Goal: Register for event/course

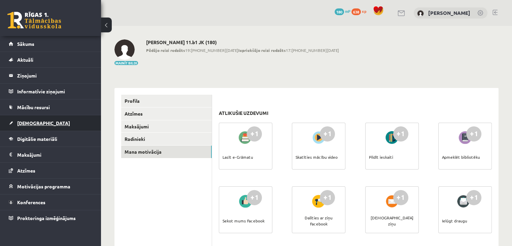
click at [25, 125] on link "[DEMOGRAPHIC_DATA]" at bounding box center [51, 122] width 84 height 15
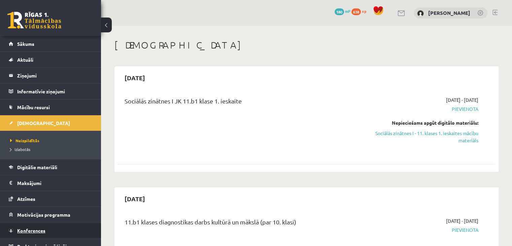
click at [27, 229] on span "Konferences" at bounding box center [31, 230] width 28 height 6
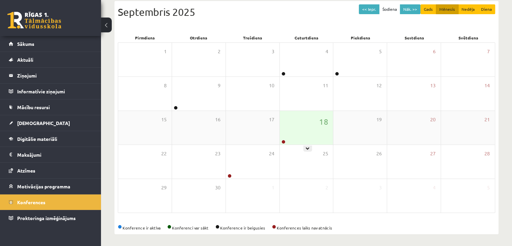
scroll to position [75, 0]
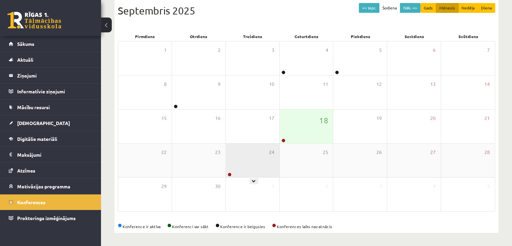
click at [259, 166] on div "24" at bounding box center [252, 160] width 53 height 34
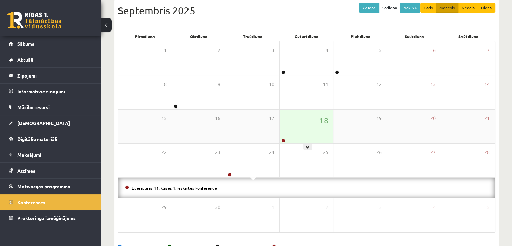
click at [319, 126] on div "18" at bounding box center [306, 126] width 53 height 34
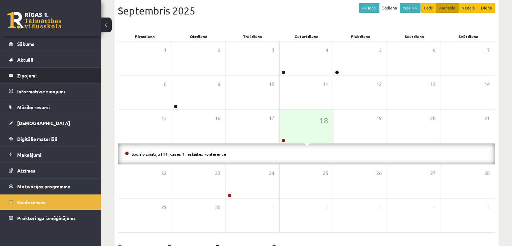
click at [28, 74] on legend "Ziņojumi 0" at bounding box center [54, 75] width 75 height 15
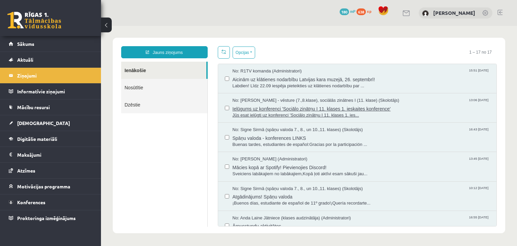
click at [405, 110] on span "Ielūgums uz konferenci 'Sociālo zinātņu I 11. klases 1. ieskaites konference'" at bounding box center [360, 108] width 257 height 8
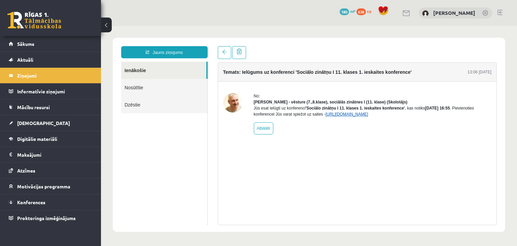
click at [366, 116] on link "https://eskola.r1tv.lv/conferences/4699/join" at bounding box center [346, 114] width 43 height 5
click at [346, 116] on link "https://eskola.r1tv.lv/conferences/4699/join" at bounding box center [346, 114] width 43 height 5
click at [358, 116] on link "https://eskola.r1tv.lv/conferences/4699/join" at bounding box center [346, 114] width 43 height 5
click at [338, 116] on link "https://eskola.r1tv.lv/conferences/4699/join" at bounding box center [346, 114] width 43 height 5
click at [368, 116] on link "https://eskola.r1tv.lv/conferences/4699/join" at bounding box center [346, 114] width 43 height 5
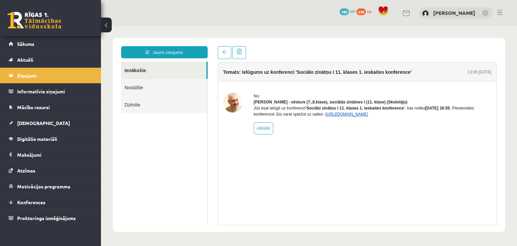
click at [340, 116] on link "https://eskola.r1tv.lv/conferences/4699/join" at bounding box center [346, 114] width 43 height 5
click at [368, 116] on link "https://eskola.r1tv.lv/conferences/4699/join" at bounding box center [346, 114] width 43 height 5
click at [337, 117] on div "Jūs esat ielūgti uz konferenci 'Sociālo zinātņu I 11. klases 1. ieskaites konfe…" at bounding box center [373, 111] width 238 height 12
click at [338, 116] on link "https://eskola.r1tv.lv/conferences/4699/join" at bounding box center [346, 114] width 43 height 5
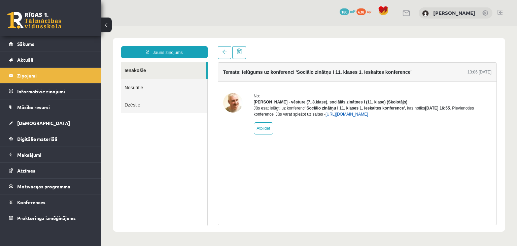
click at [352, 116] on link "https://eskola.r1tv.lv/conferences/4699/join" at bounding box center [346, 114] width 43 height 5
click at [368, 116] on link "https://eskola.r1tv.lv/conferences/4699/join" at bounding box center [346, 114] width 43 height 5
click at [362, 116] on link "https://eskola.r1tv.lv/conferences/4699/join" at bounding box center [346, 114] width 43 height 5
click at [364, 116] on link "https://eskola.r1tv.lv/conferences/4699/join" at bounding box center [346, 114] width 43 height 5
click at [346, 116] on link "https://eskola.r1tv.lv/conferences/4699/join" at bounding box center [346, 114] width 43 height 5
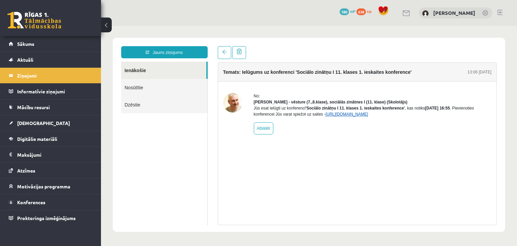
click at [355, 116] on link "https://eskola.r1tv.lv/conferences/4699/join" at bounding box center [346, 114] width 43 height 5
click at [342, 116] on link "https://eskola.r1tv.lv/conferences/4699/join" at bounding box center [346, 114] width 43 height 5
click at [368, 116] on link "https://eskola.r1tv.lv/conferences/4699/join" at bounding box center [346, 114] width 43 height 5
click at [335, 116] on link "https://eskola.r1tv.lv/conferences/4699/join" at bounding box center [346, 114] width 43 height 5
click at [355, 116] on link "https://eskola.r1tv.lv/conferences/4699/join" at bounding box center [346, 114] width 43 height 5
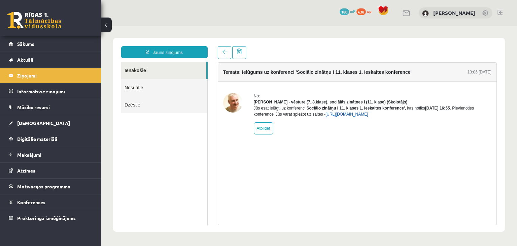
click at [368, 116] on link "https://eskola.r1tv.lv/conferences/4699/join" at bounding box center [346, 114] width 43 height 5
click at [354, 116] on link "https://eskola.r1tv.lv/conferences/4699/join" at bounding box center [346, 114] width 43 height 5
click at [351, 116] on link "https://eskola.r1tv.lv/conferences/4699/join" at bounding box center [346, 114] width 43 height 5
click at [339, 116] on link "https://eskola.r1tv.lv/conferences/4699/join" at bounding box center [346, 114] width 43 height 5
click at [352, 116] on link "https://eskola.r1tv.lv/conferences/4699/join" at bounding box center [346, 114] width 43 height 5
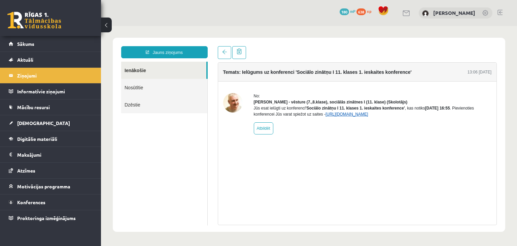
click at [352, 116] on link "https://eskola.r1tv.lv/conferences/4699/join" at bounding box center [346, 114] width 43 height 5
click at [339, 116] on link "https://eskola.r1tv.lv/conferences/4699/join" at bounding box center [346, 114] width 43 height 5
click at [368, 116] on link "https://eskola.r1tv.lv/conferences/4699/join" at bounding box center [346, 114] width 43 height 5
click at [355, 116] on link "https://eskola.r1tv.lv/conferences/4699/join" at bounding box center [346, 114] width 43 height 5
click at [361, 116] on link "https://eskola.r1tv.lv/conferences/4699/join" at bounding box center [346, 114] width 43 height 5
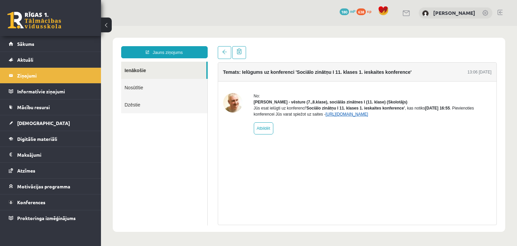
click at [356, 116] on link "https://eskola.r1tv.lv/conferences/4699/join" at bounding box center [346, 114] width 43 height 5
click at [360, 116] on link "https://eskola.r1tv.lv/conferences/4699/join" at bounding box center [346, 114] width 43 height 5
click at [368, 116] on link "https://eskola.r1tv.lv/conferences/4699/join" at bounding box center [346, 114] width 43 height 5
click at [349, 116] on link "https://eskola.r1tv.lv/conferences/4699/join" at bounding box center [346, 114] width 43 height 5
click at [355, 123] on div "No: Andris Garabidovičs - vēsture (7.,8.klase), sociālās zinātnes I (11. klase)…" at bounding box center [373, 113] width 238 height 41
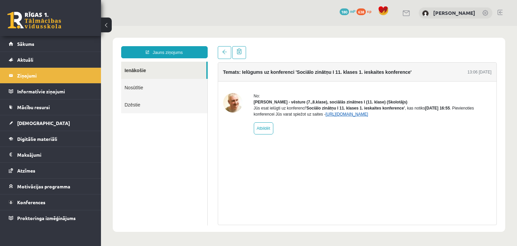
click at [357, 116] on link "https://eskola.r1tv.lv/conferences/4699/join" at bounding box center [346, 114] width 43 height 5
click at [343, 116] on link "https://eskola.r1tv.lv/conferences/4699/join" at bounding box center [346, 114] width 43 height 5
click at [357, 116] on link "https://eskola.r1tv.lv/conferences/4699/join" at bounding box center [346, 114] width 43 height 5
click at [353, 116] on link "https://eskola.r1tv.lv/conferences/4699/join" at bounding box center [346, 114] width 43 height 5
click at [330, 116] on link "https://eskola.r1tv.lv/conferences/4699/join" at bounding box center [346, 114] width 43 height 5
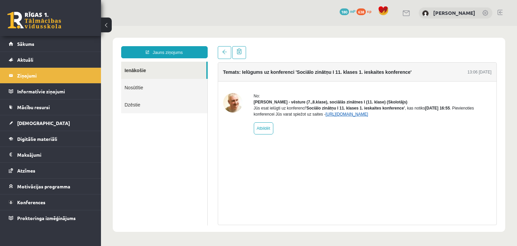
click at [341, 116] on link "https://eskola.r1tv.lv/conferences/4699/join" at bounding box center [346, 114] width 43 height 5
click at [364, 116] on link "https://eskola.r1tv.lv/conferences/4699/join" at bounding box center [346, 114] width 43 height 5
click at [345, 116] on link "https://eskola.r1tv.lv/conferences/4699/join" at bounding box center [346, 114] width 43 height 5
click at [332, 116] on link "https://eskola.r1tv.lv/conferences/4699/join" at bounding box center [346, 114] width 43 height 5
click at [333, 116] on link "https://eskola.r1tv.lv/conferences/4699/join" at bounding box center [346, 114] width 43 height 5
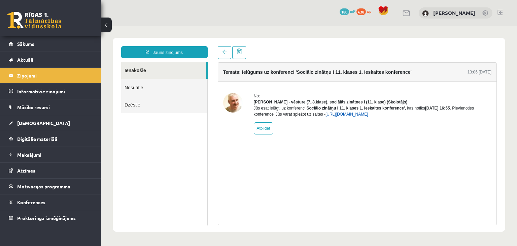
click at [335, 116] on link "https://eskola.r1tv.lv/conferences/4699/join" at bounding box center [346, 114] width 43 height 5
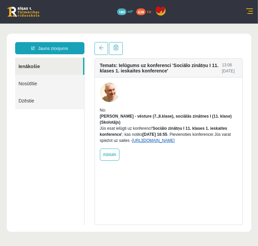
click at [175, 142] on link "https://eskola.r1tv.lv/conferences/4699/join" at bounding box center [153, 140] width 43 height 5
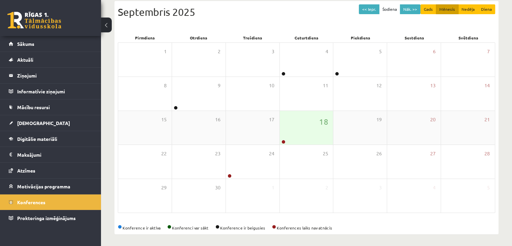
scroll to position [102, 0]
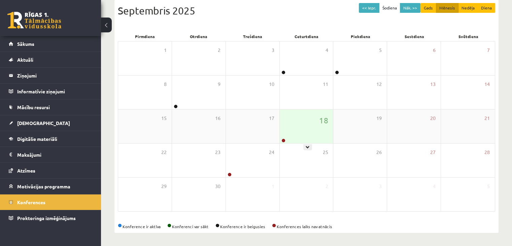
click at [307, 119] on div "18" at bounding box center [306, 126] width 53 height 34
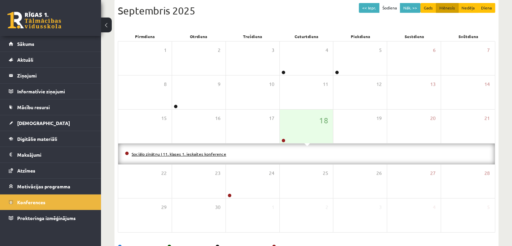
click at [215, 153] on link "Sociālo zinātņu I 11. klases 1. ieskaites konference" at bounding box center [179, 153] width 95 height 5
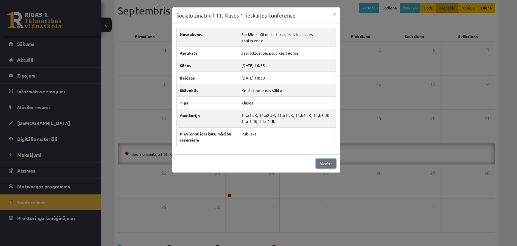
click at [322, 162] on link "Aizvērt" at bounding box center [326, 163] width 20 height 10
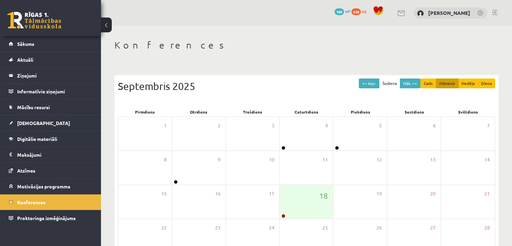
scroll to position [75, 0]
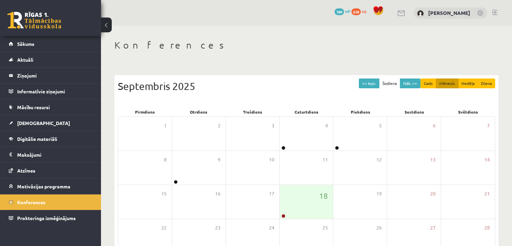
scroll to position [75, 0]
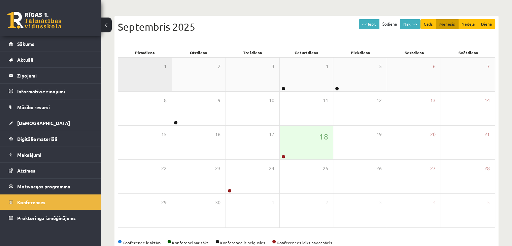
scroll to position [67, 0]
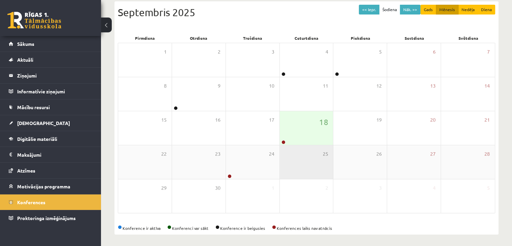
scroll to position [101, 0]
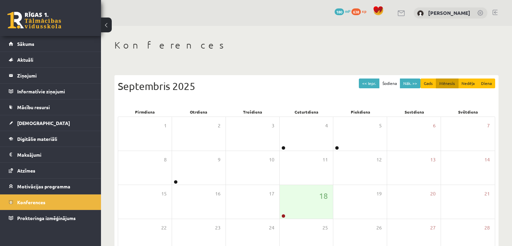
scroll to position [75, 0]
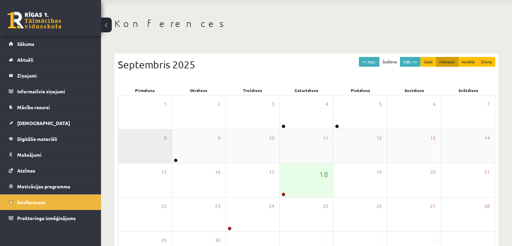
scroll to position [34, 0]
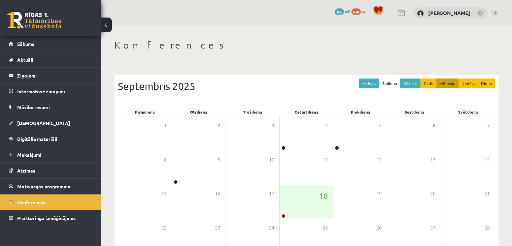
scroll to position [34, 0]
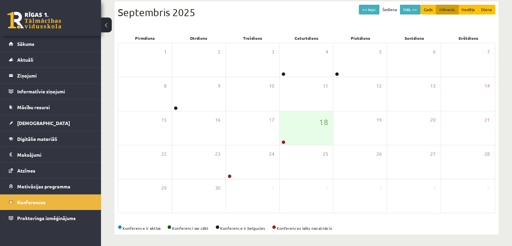
scroll to position [75, 0]
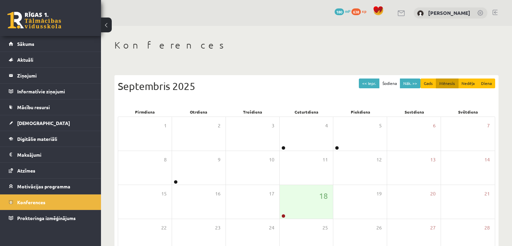
scroll to position [75, 0]
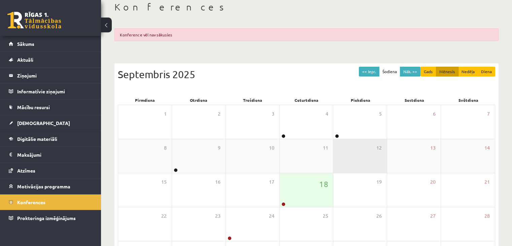
scroll to position [67, 0]
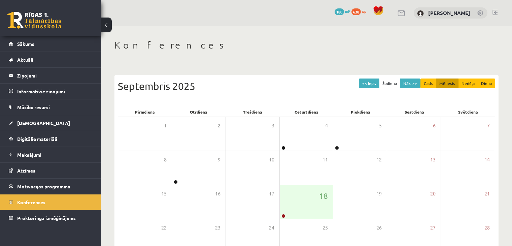
scroll to position [67, 0]
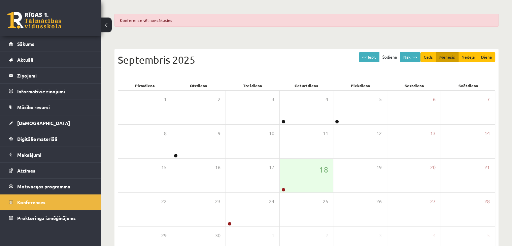
scroll to position [101, 0]
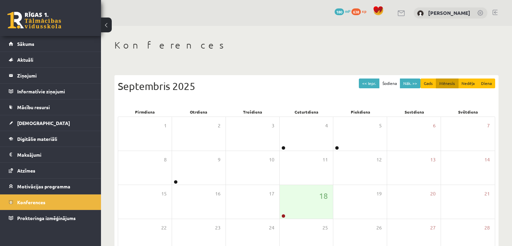
scroll to position [75, 0]
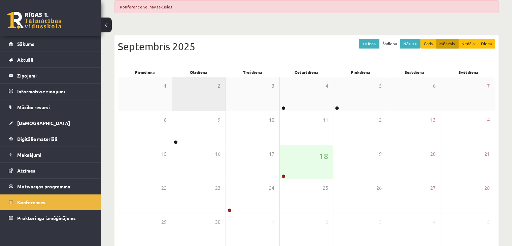
scroll to position [67, 0]
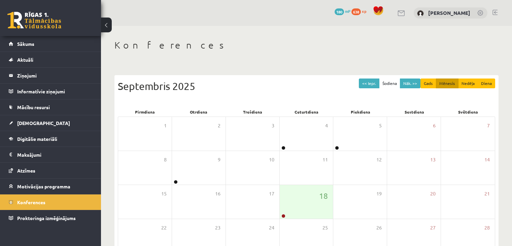
scroll to position [67, 0]
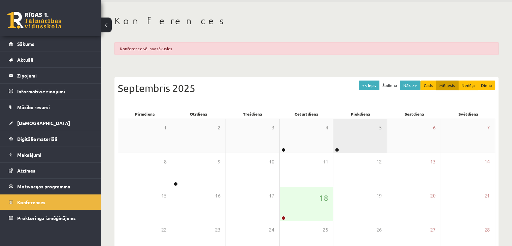
scroll to position [101, 0]
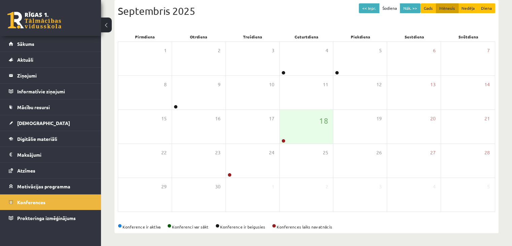
scroll to position [102, 0]
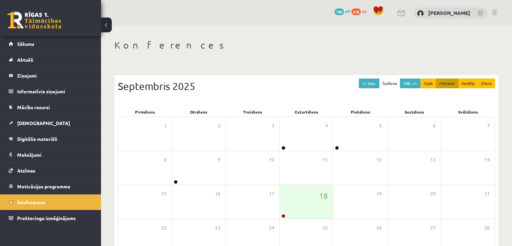
scroll to position [75, 0]
